Goal: Navigation & Orientation: Find specific page/section

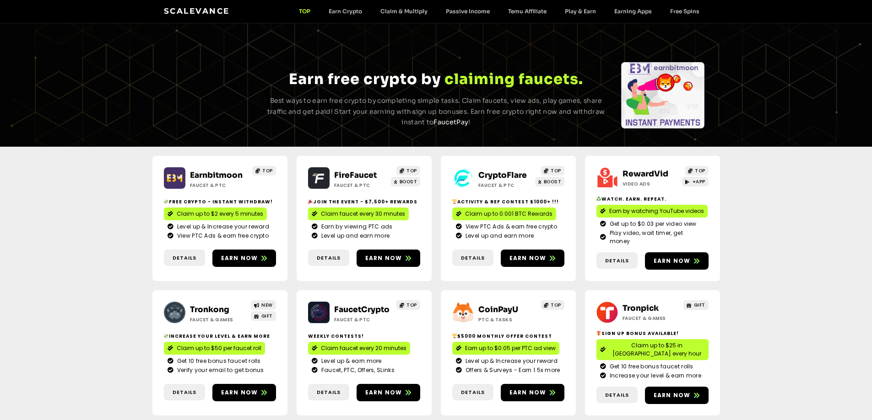
click at [346, 171] on link "FireFaucet" at bounding box center [355, 176] width 43 height 10
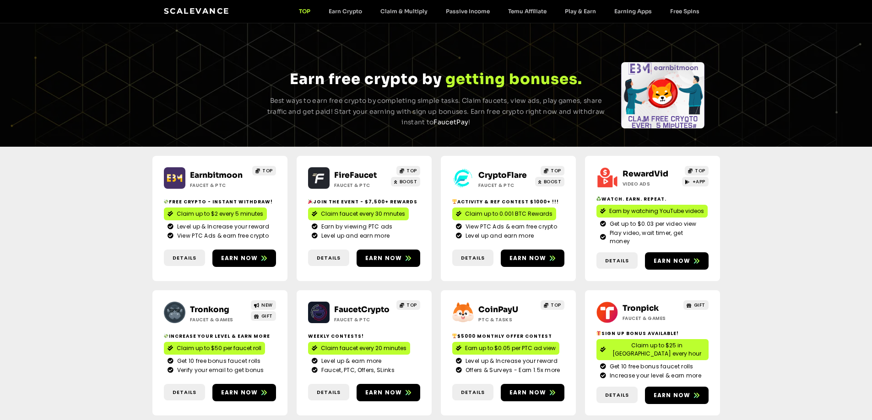
scroll to position [137, 0]
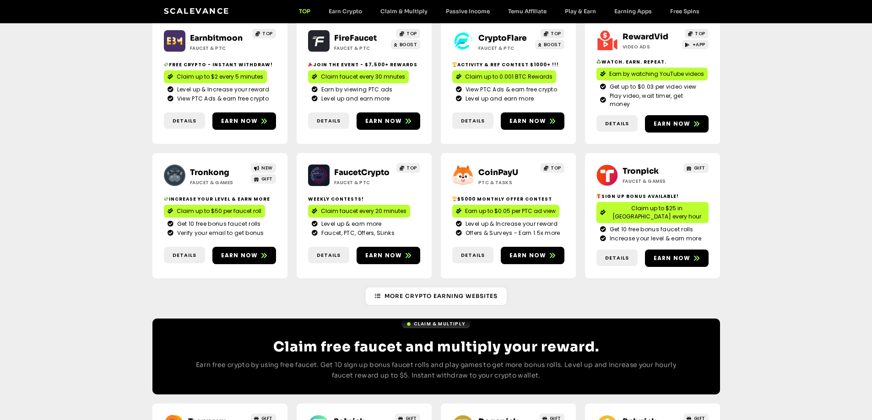
click at [644, 167] on link "Tronpick" at bounding box center [640, 172] width 36 height 10
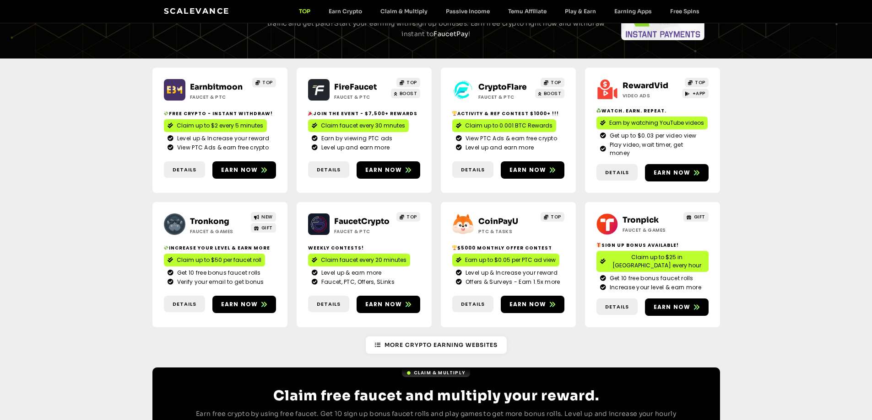
scroll to position [92, 0]
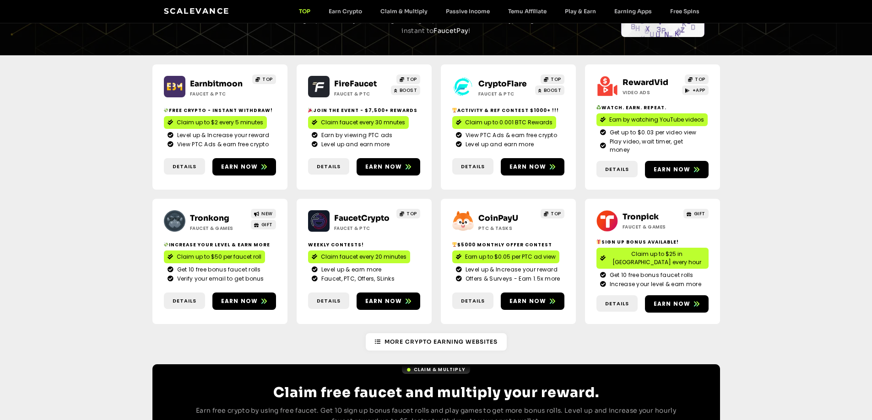
click at [202, 214] on link "Tronkong" at bounding box center [209, 219] width 39 height 10
click at [497, 81] on link "CryptoFlare" at bounding box center [502, 84] width 48 height 10
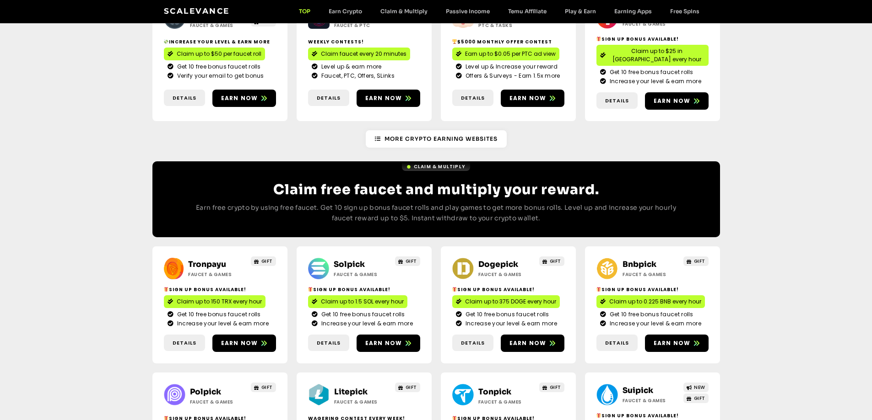
scroll to position [366, 0]
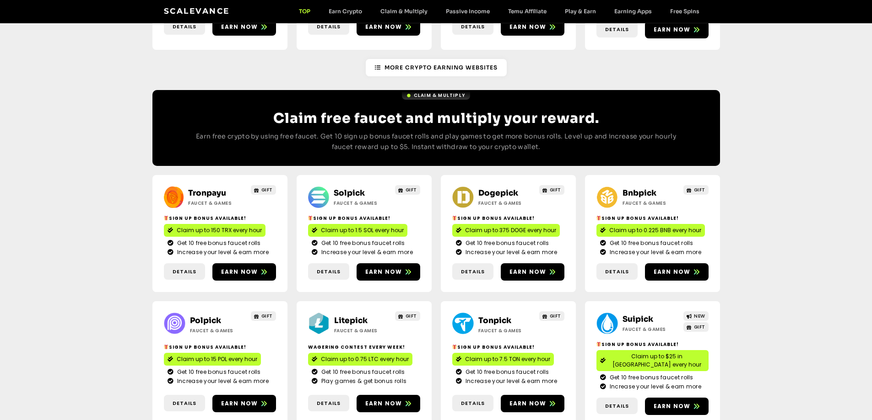
click at [341, 189] on link "Solpick" at bounding box center [349, 194] width 31 height 10
click at [490, 189] on link "Dogepick" at bounding box center [498, 194] width 40 height 10
click at [640, 189] on link "Bnbpick" at bounding box center [639, 194] width 34 height 10
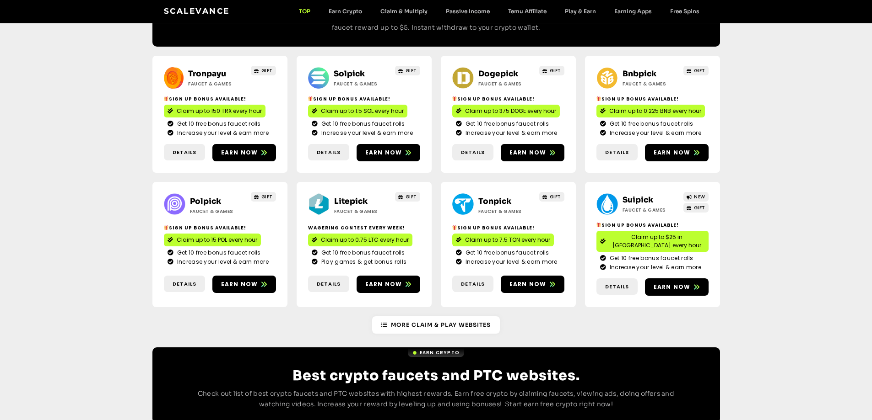
scroll to position [549, 0]
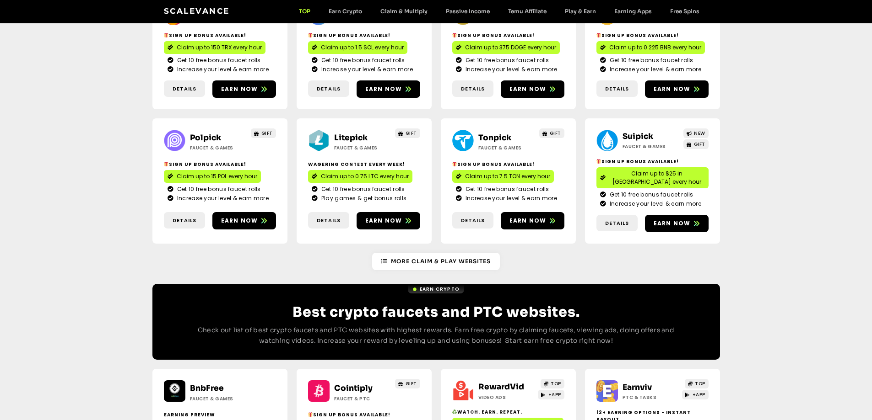
click at [210, 133] on link "Polpick" at bounding box center [205, 138] width 31 height 10
click at [353, 133] on link "Litepick" at bounding box center [350, 138] width 33 height 10
click at [642, 132] on link "Suipick" at bounding box center [637, 137] width 31 height 10
click at [422, 258] on span "More Claim & Play Websites" at bounding box center [441, 262] width 100 height 8
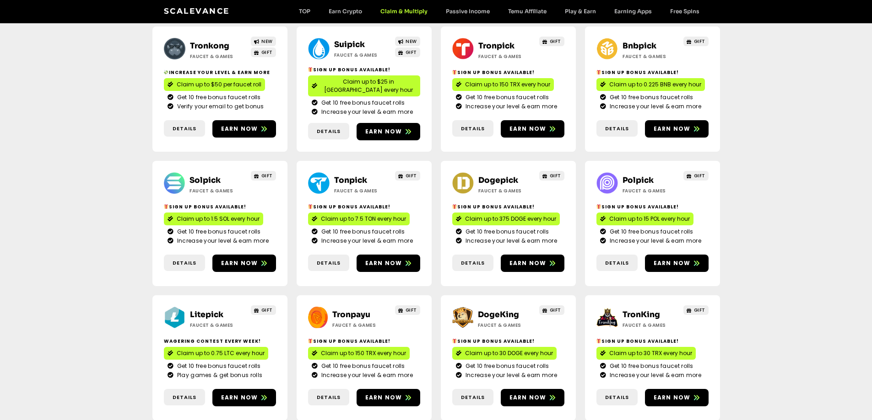
scroll to position [137, 0]
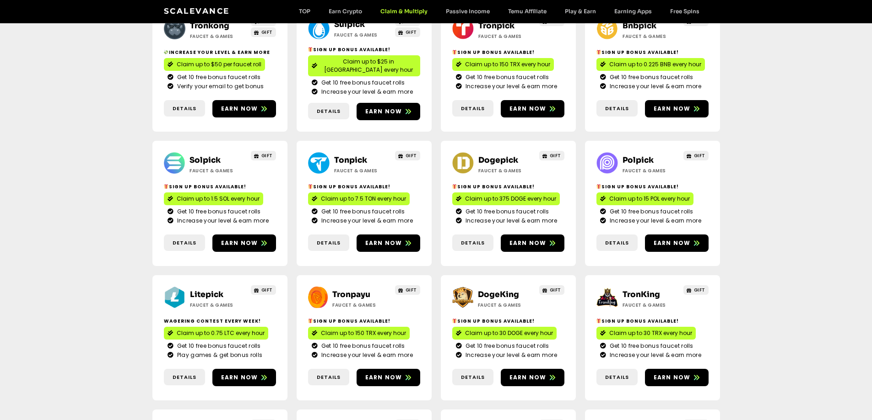
click at [479, 290] on link "DogeKing" at bounding box center [498, 295] width 41 height 10
click at [641, 290] on link "TronKing" at bounding box center [641, 295] width 38 height 10
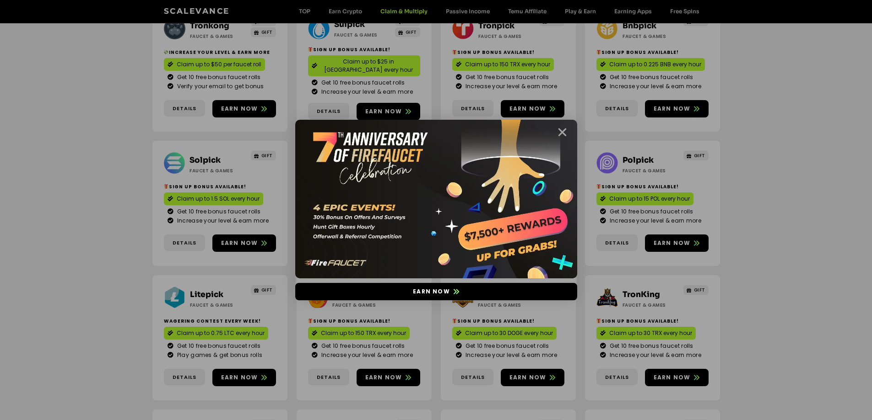
click at [566, 132] on icon "Close" at bounding box center [561, 132] width 11 height 11
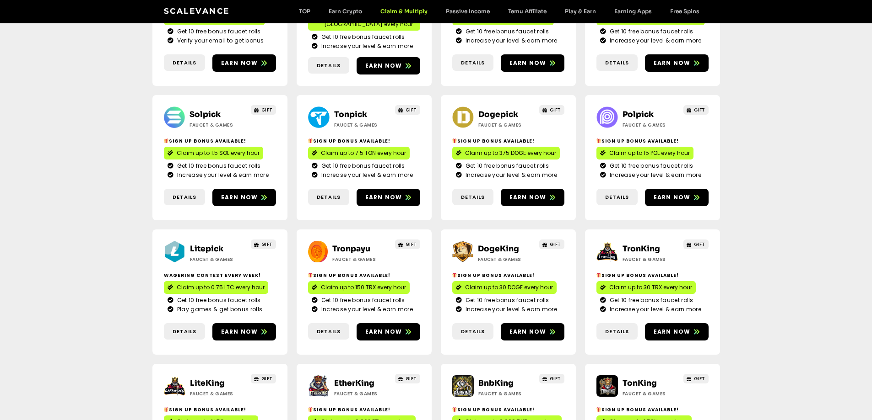
scroll to position [275, 0]
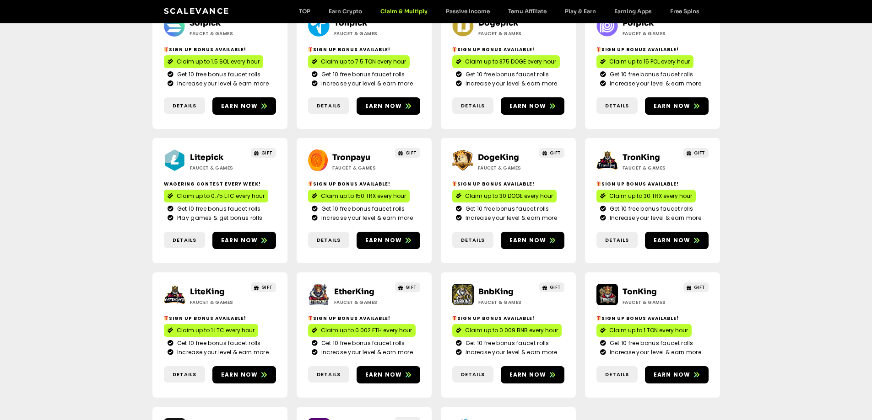
click at [214, 287] on link "LiteKing" at bounding box center [207, 292] width 35 height 10
click at [347, 287] on link "EtherKing" at bounding box center [354, 292] width 40 height 10
click at [491, 287] on link "BnbKing" at bounding box center [495, 292] width 35 height 10
click at [633, 273] on div "TonKing Faucet & Games GIFT Sign Up Bonus Available! Claim up to 1 TON every ho…" at bounding box center [652, 335] width 135 height 125
click at [634, 287] on link "TonKing" at bounding box center [639, 292] width 34 height 10
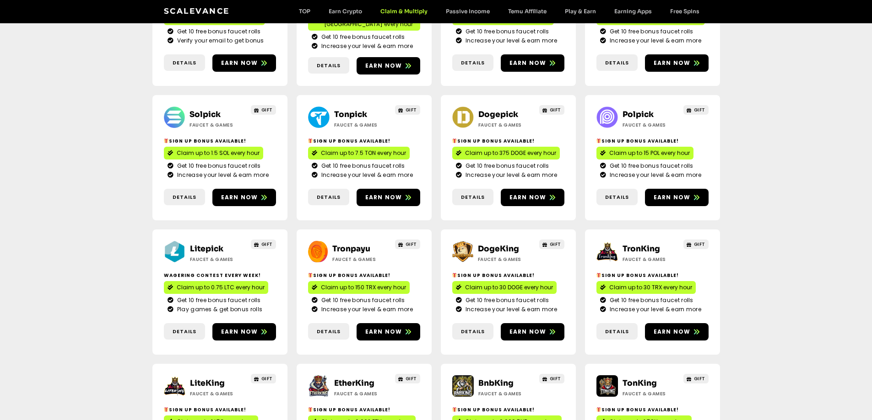
scroll to position [0, 0]
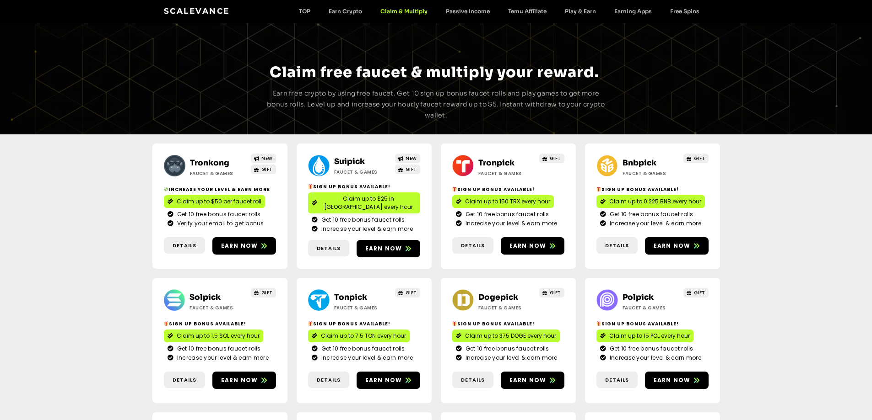
click at [188, 11] on link "Scalevance" at bounding box center [197, 10] width 66 height 9
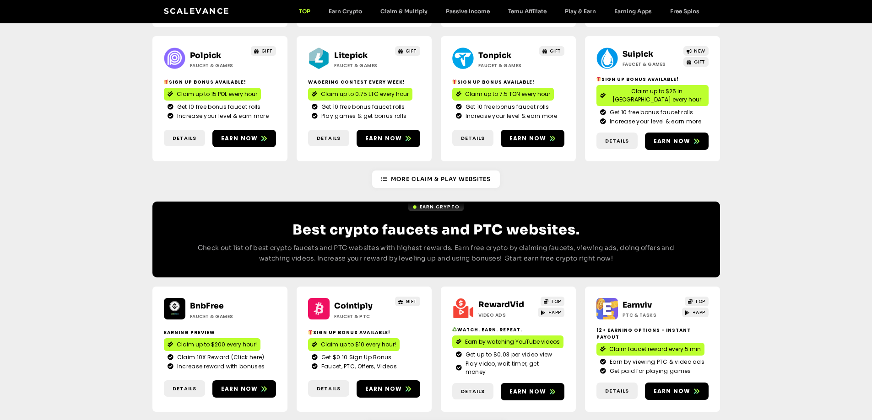
scroll to position [732, 0]
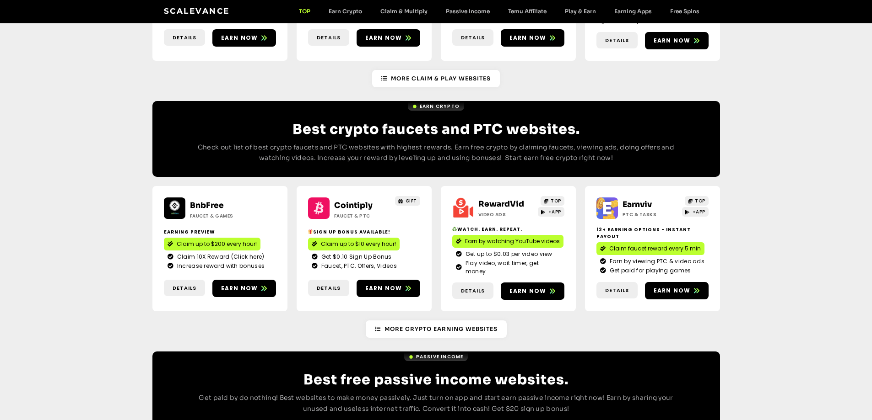
click at [346, 201] on link "Cointiply" at bounding box center [353, 206] width 38 height 10
